Goal: Task Accomplishment & Management: Manage account settings

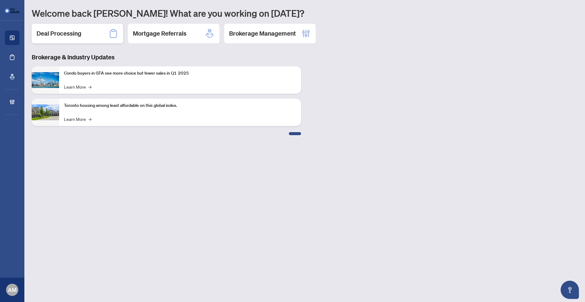
click at [73, 34] on h2 "Deal Processing" at bounding box center [59, 33] width 45 height 9
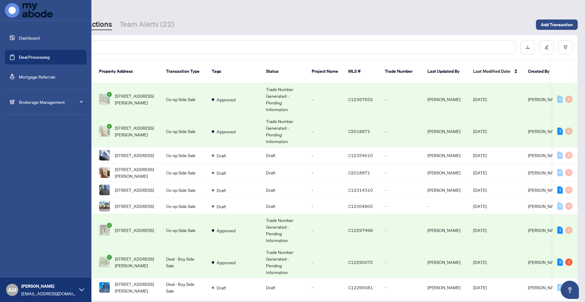
click at [19, 41] on link "Dashboard" at bounding box center [29, 37] width 21 height 5
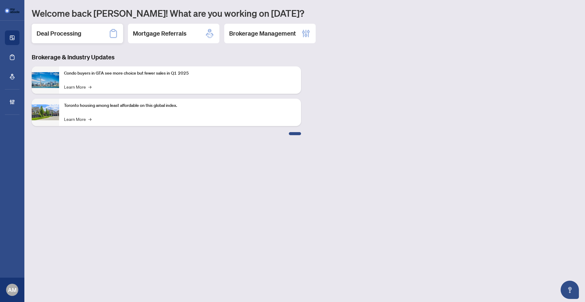
click at [73, 37] on h2 "Deal Processing" at bounding box center [59, 33] width 45 height 9
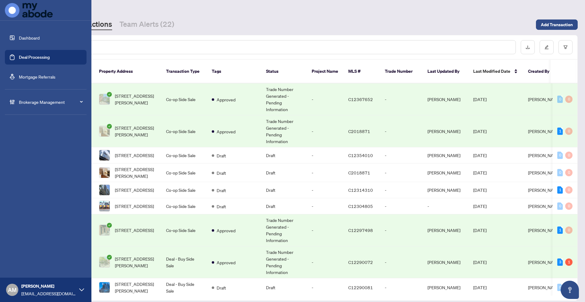
click at [25, 39] on link "Dashboard" at bounding box center [29, 37] width 21 height 5
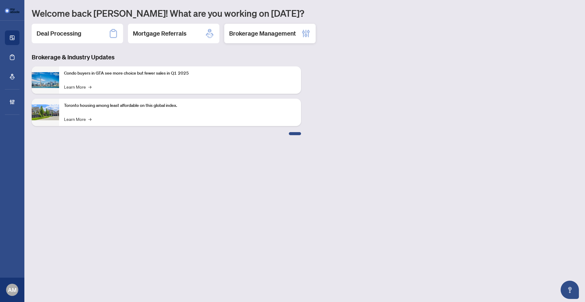
click at [256, 38] on div "Brokerage Management" at bounding box center [269, 34] width 91 height 20
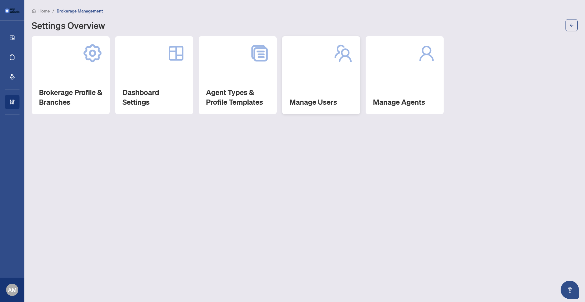
click at [318, 83] on div "Manage Users" at bounding box center [321, 75] width 78 height 78
click at [366, 93] on div "Manage Agents" at bounding box center [405, 75] width 78 height 78
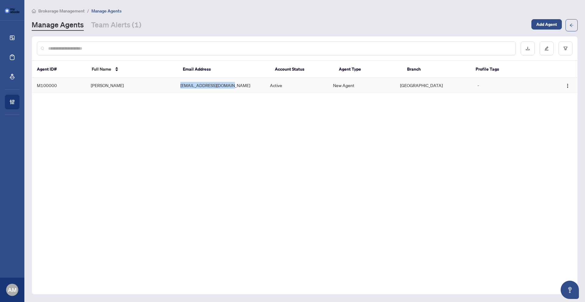
drag, startPoint x: 243, startPoint y: 88, endPoint x: 181, endPoint y: 87, distance: 61.9
click at [181, 87] on td "alexm+agent@myabode.ca" at bounding box center [221, 85] width 90 height 15
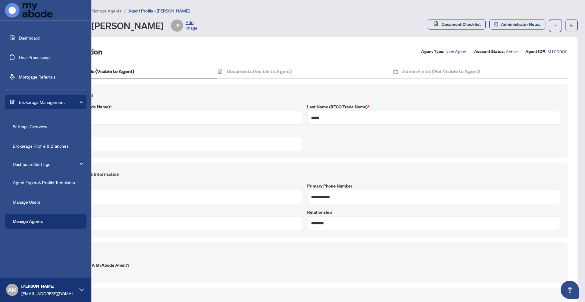
click at [19, 36] on link "Dashboard" at bounding box center [29, 37] width 21 height 5
